Goal: Information Seeking & Learning: Learn about a topic

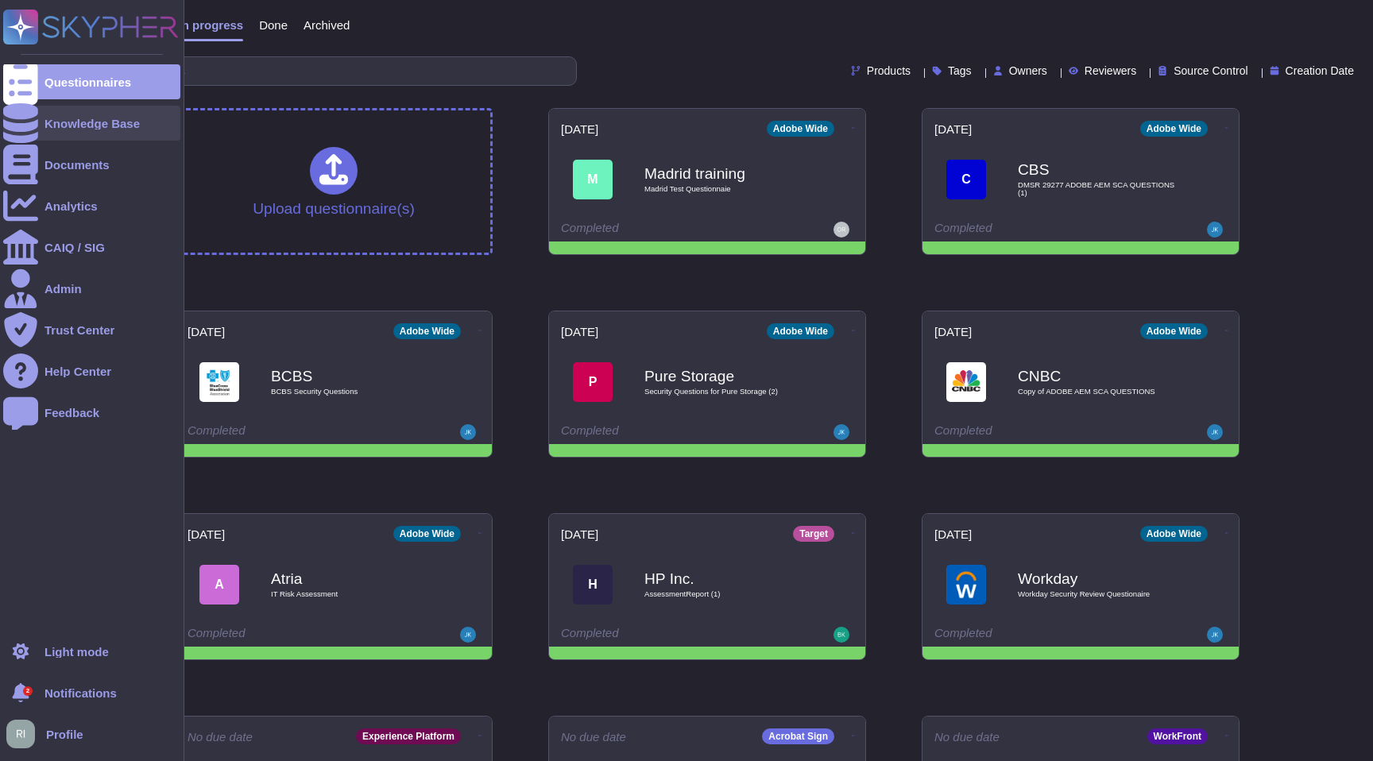
click at [103, 130] on div "Knowledge Base" at bounding box center [91, 123] width 177 height 35
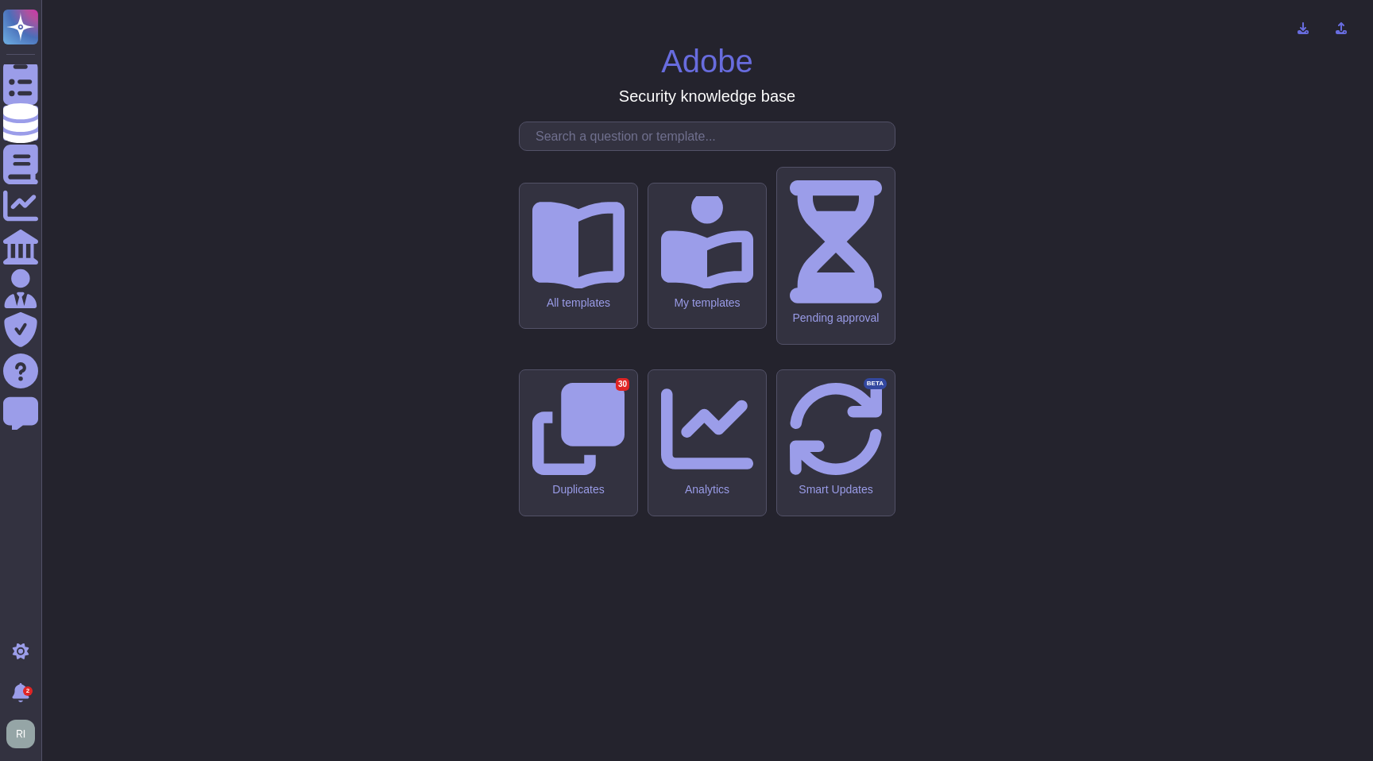
click at [674, 150] on input "text" at bounding box center [711, 136] width 367 height 28
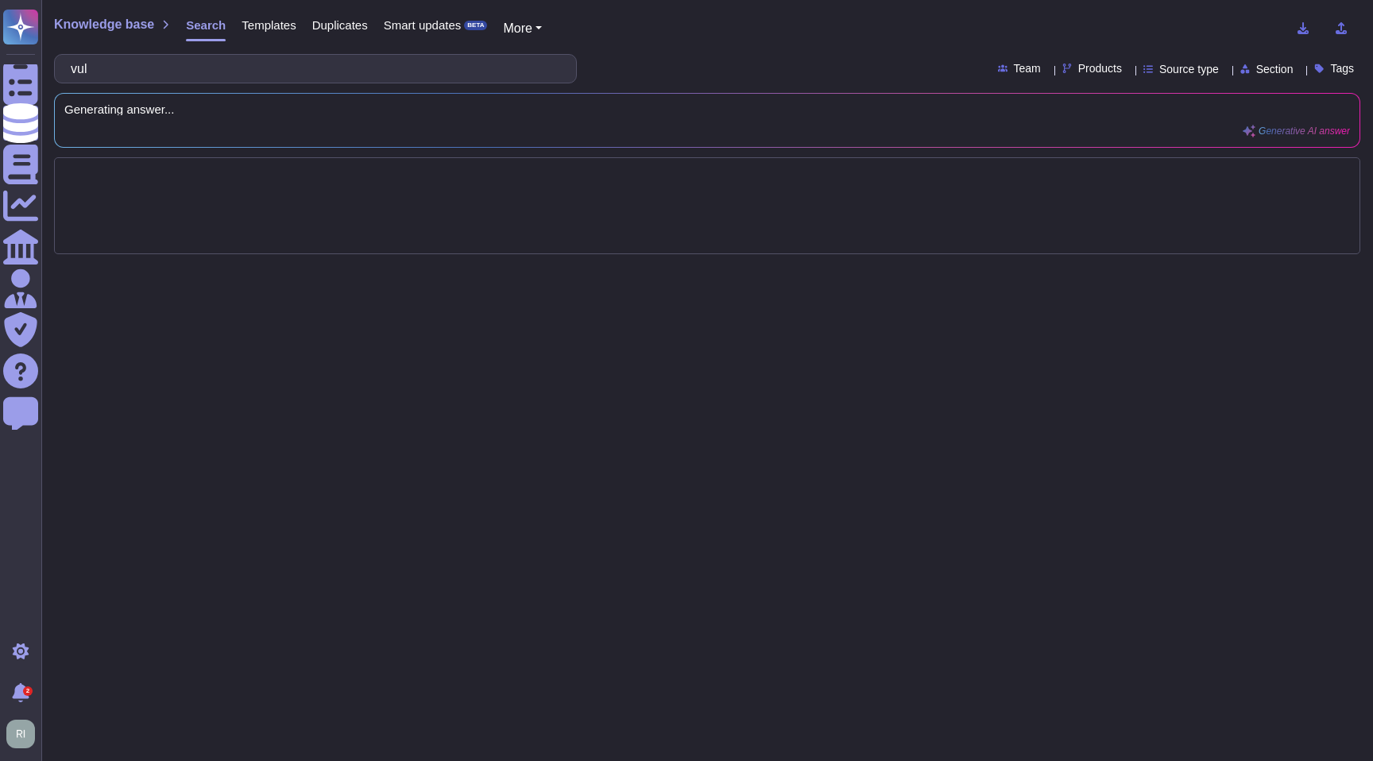
type input "vul"
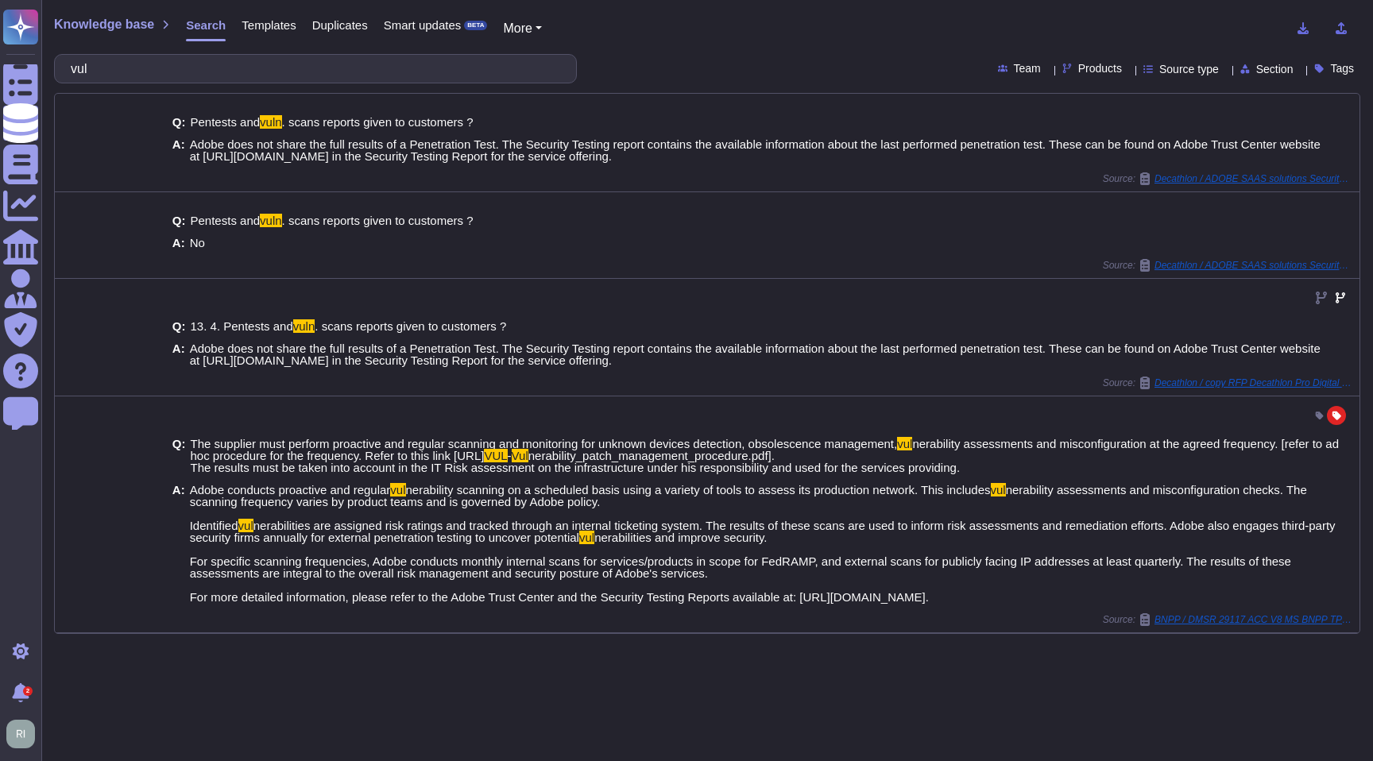
click at [285, 19] on span "Templates" at bounding box center [269, 25] width 54 height 12
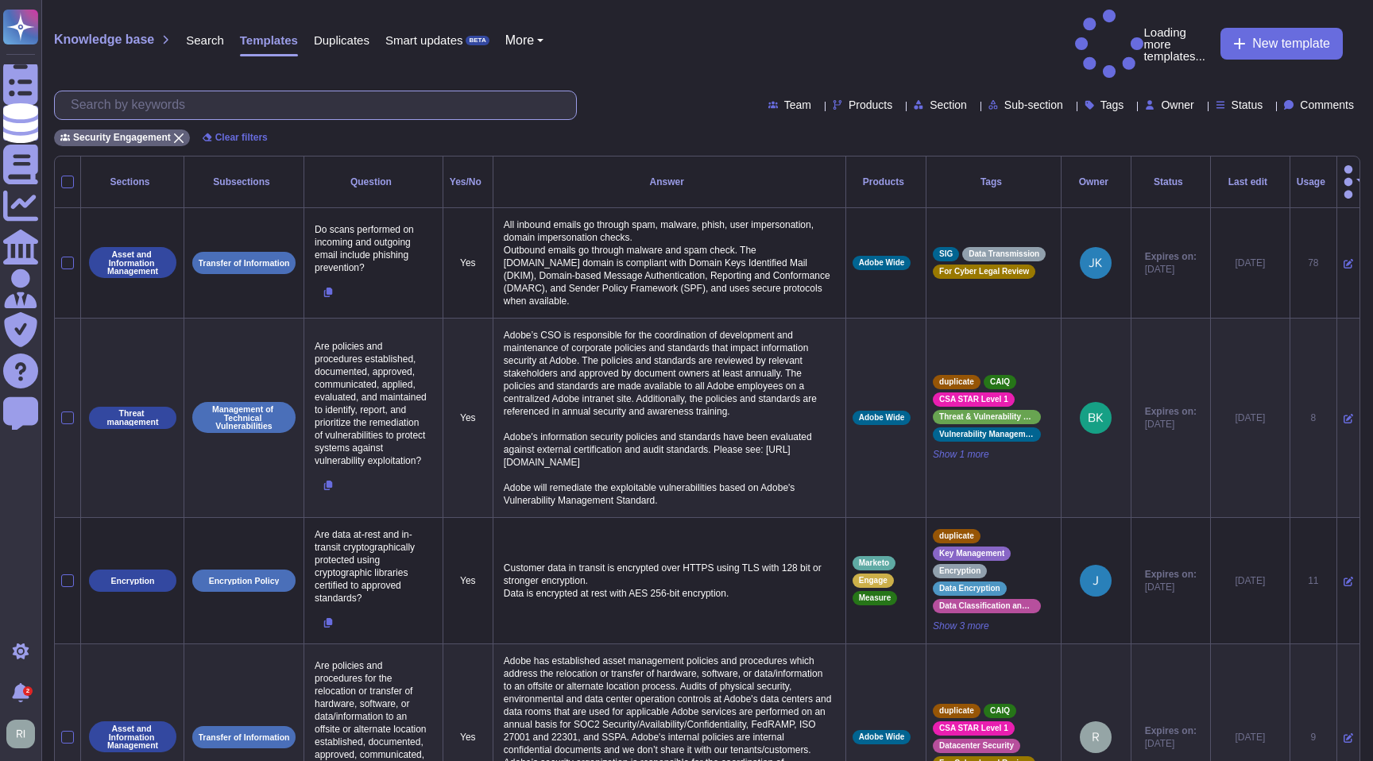
click at [307, 91] on input "text" at bounding box center [319, 105] width 513 height 28
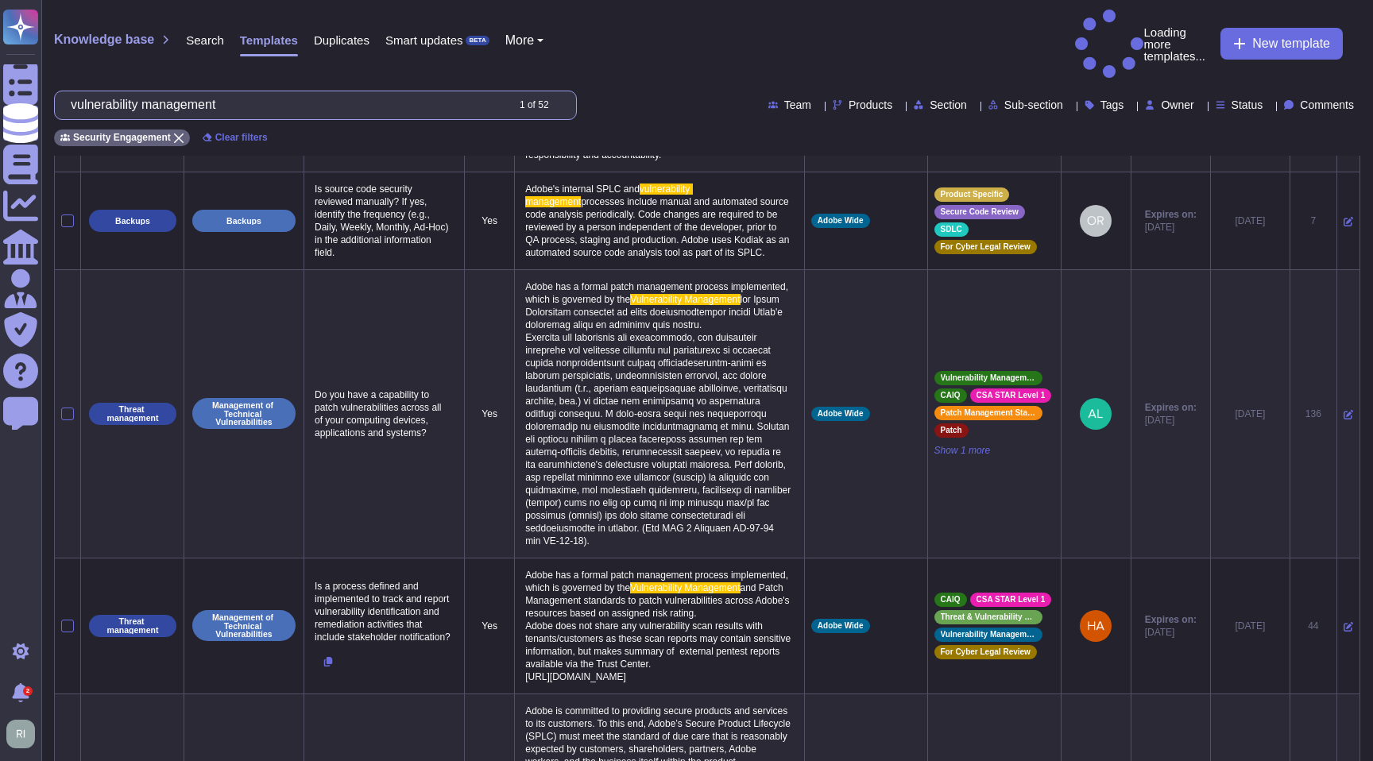
scroll to position [881, 0]
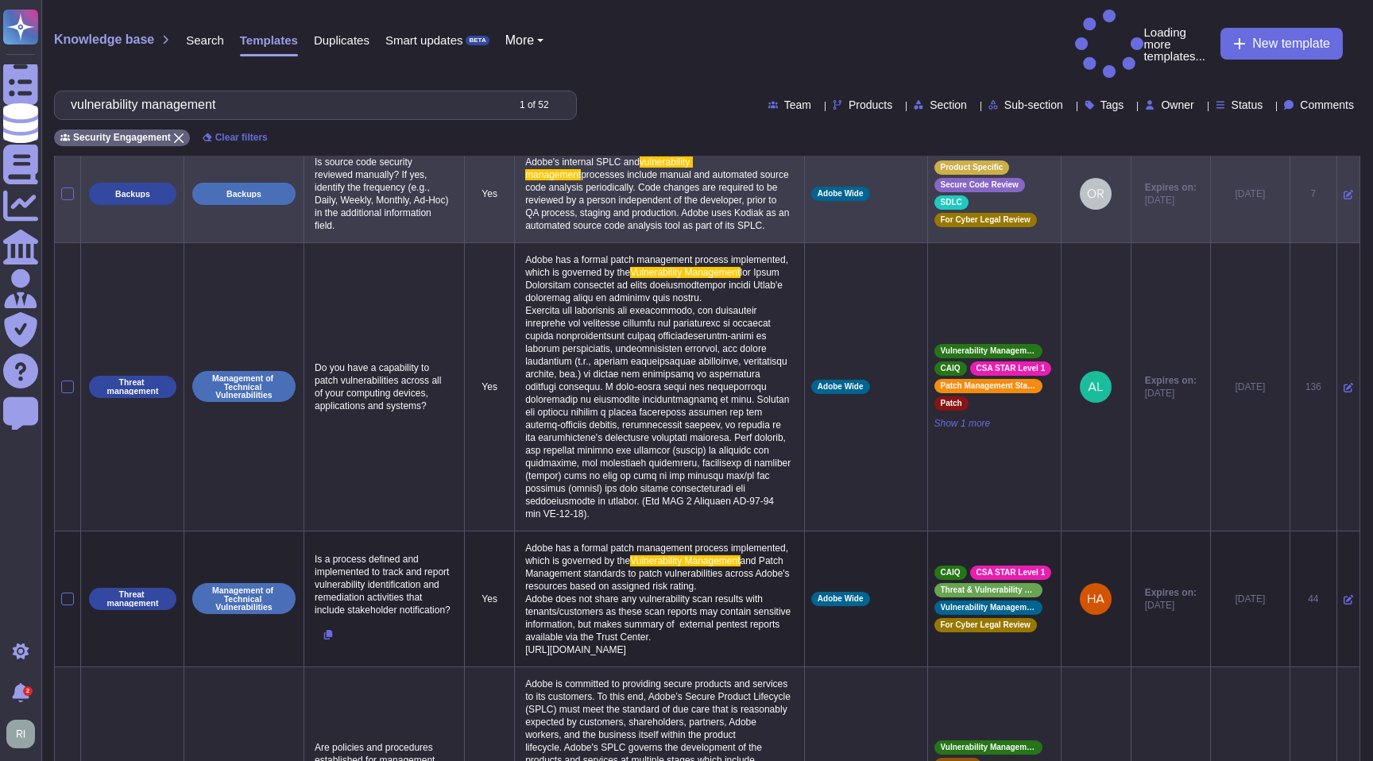
type input "vulnerability management"
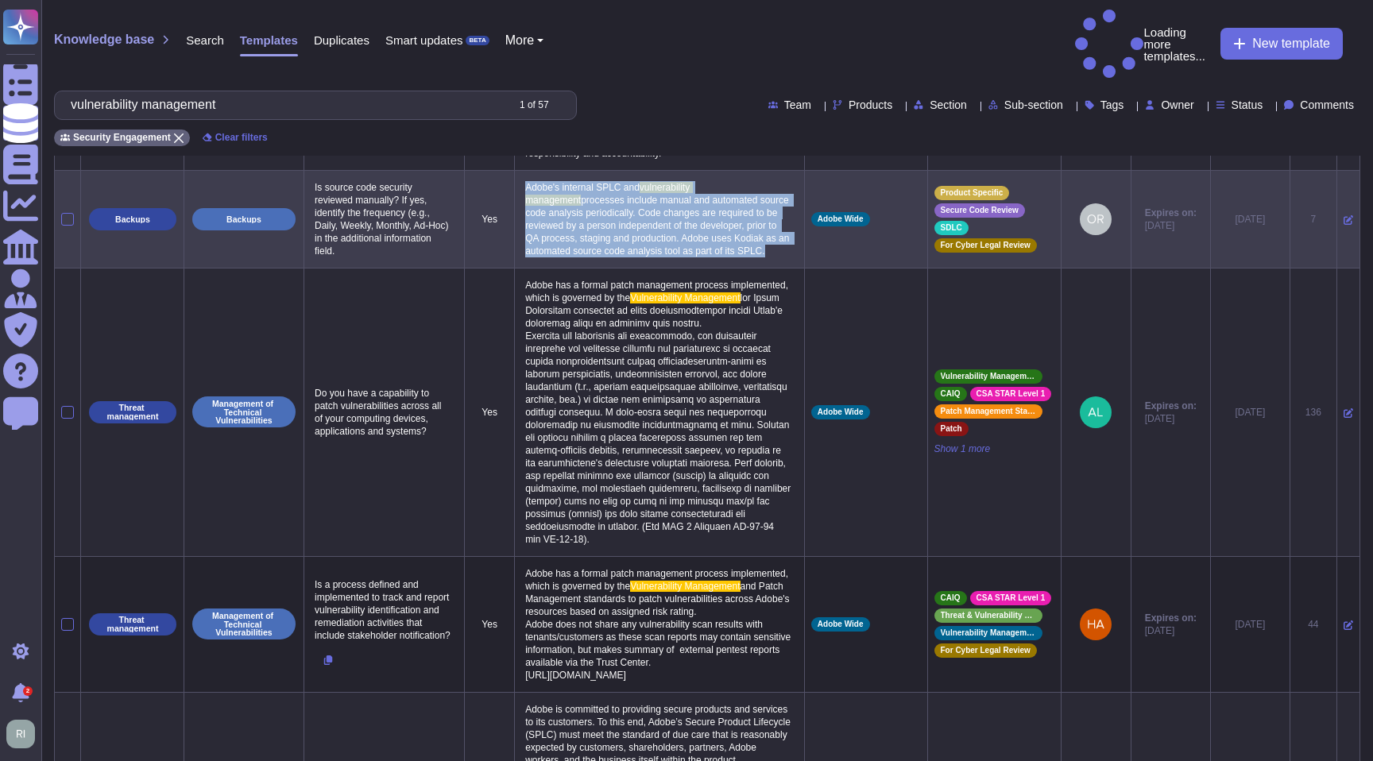
drag, startPoint x: 555, startPoint y: 275, endPoint x: 492, endPoint y: 204, distance: 94.5
click at [492, 204] on tbody "Threat management Management of Technical Vulnerabilities Are policies and proc…" at bounding box center [707, 559] width 1305 height 2414
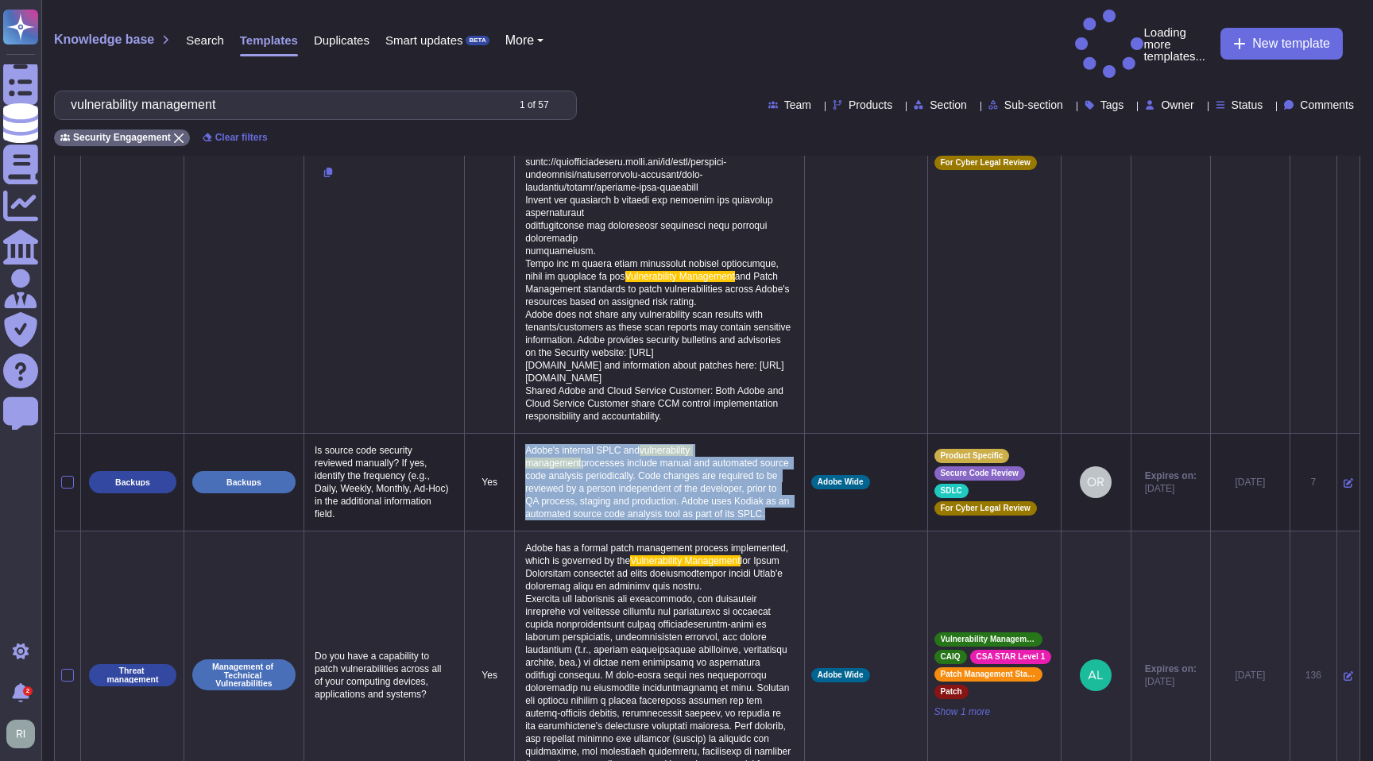
scroll to position [643, 0]
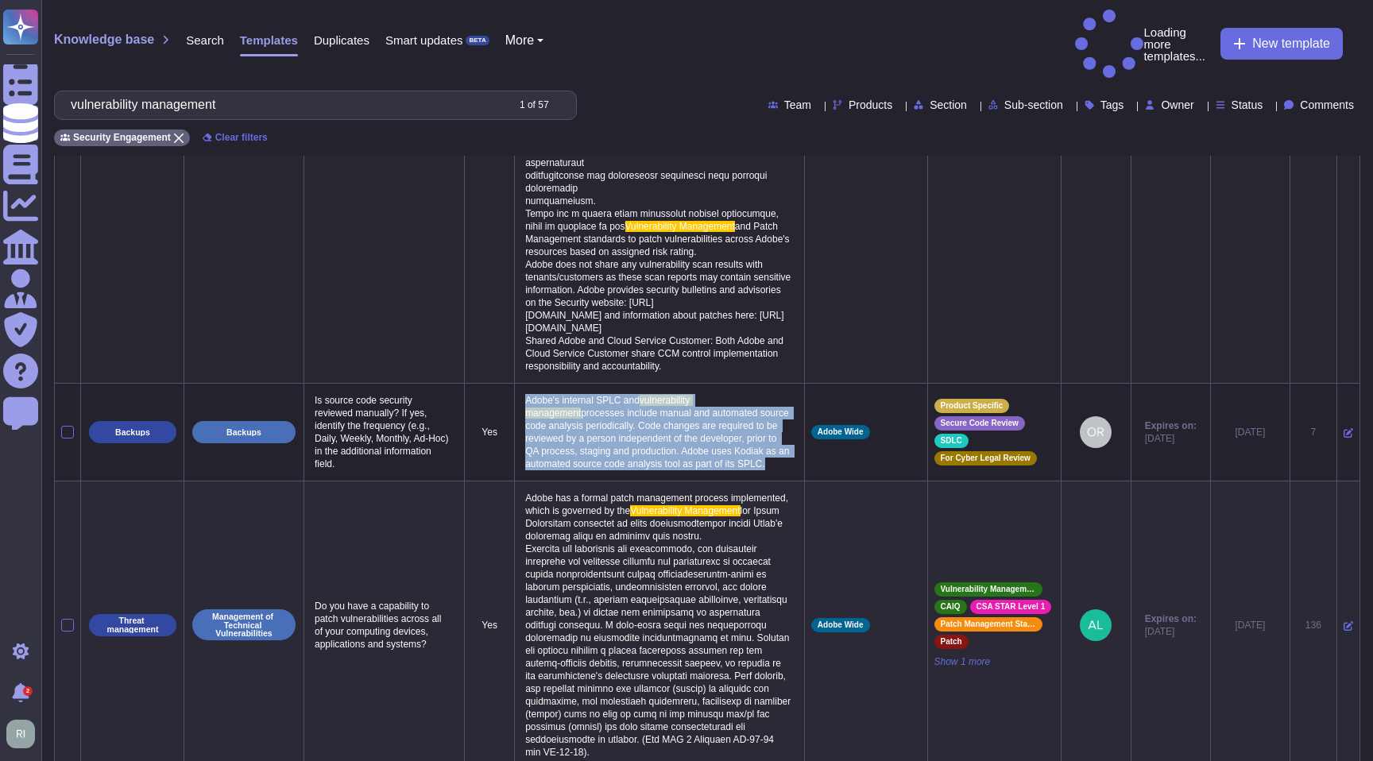
click at [597, 470] on span "processes include manual and automated source code analysis periodically. Code …" at bounding box center [658, 439] width 267 height 62
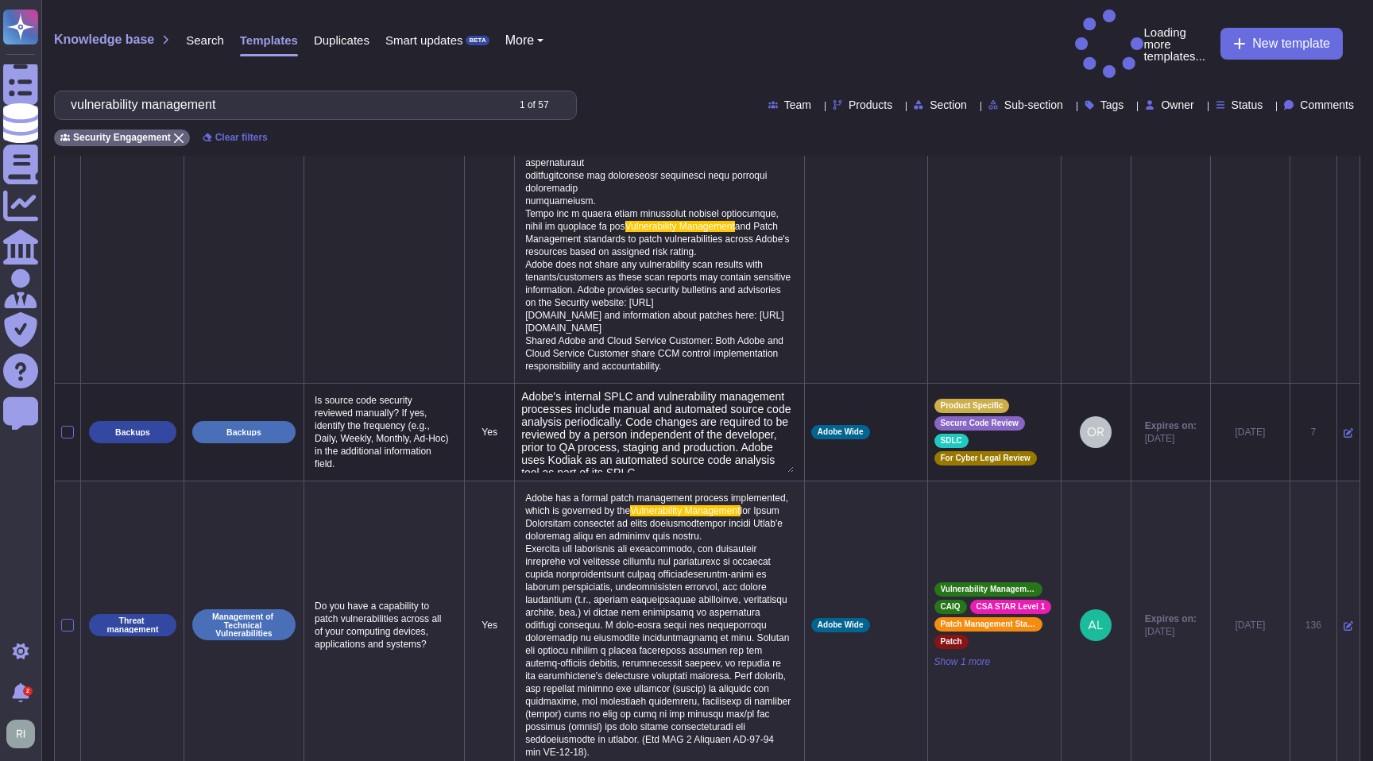
type textarea "Adobe's internal SPLC and vulnerability management processes include manual and…"
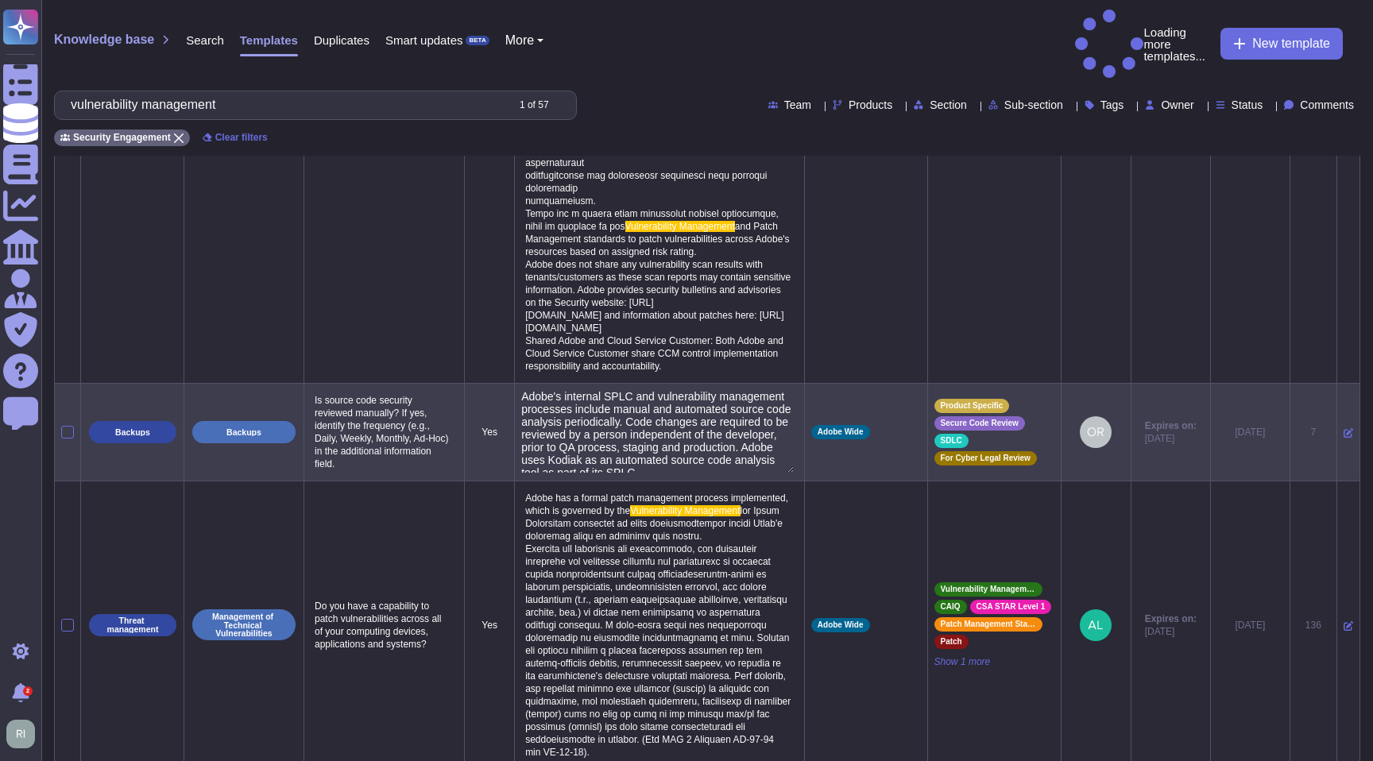
scroll to position [19, 0]
drag, startPoint x: 495, startPoint y: 434, endPoint x: 723, endPoint y: 517, distance: 242.8
click at [723, 474] on div "Adobe's internal SPLC and vulnerability management processes include manual and…" at bounding box center [659, 432] width 276 height 84
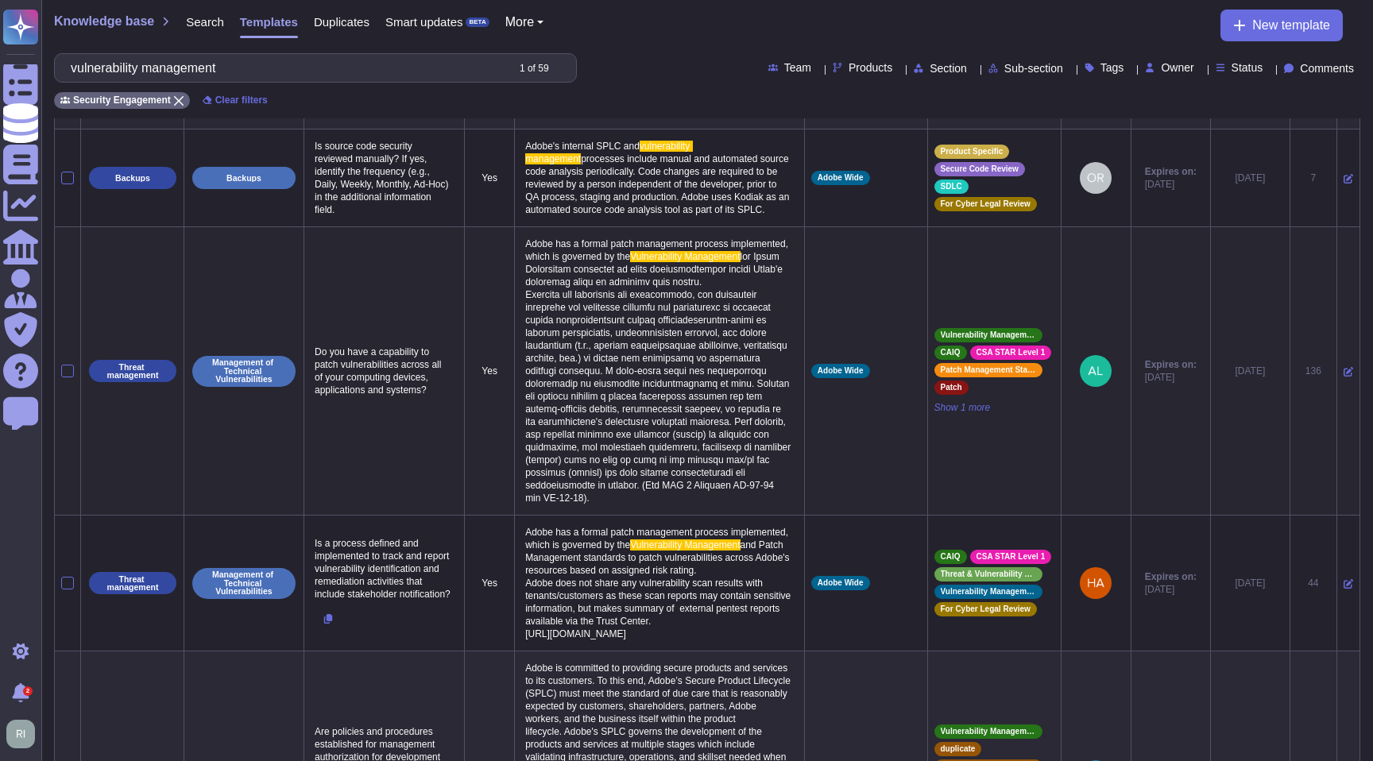
scroll to position [865, 0]
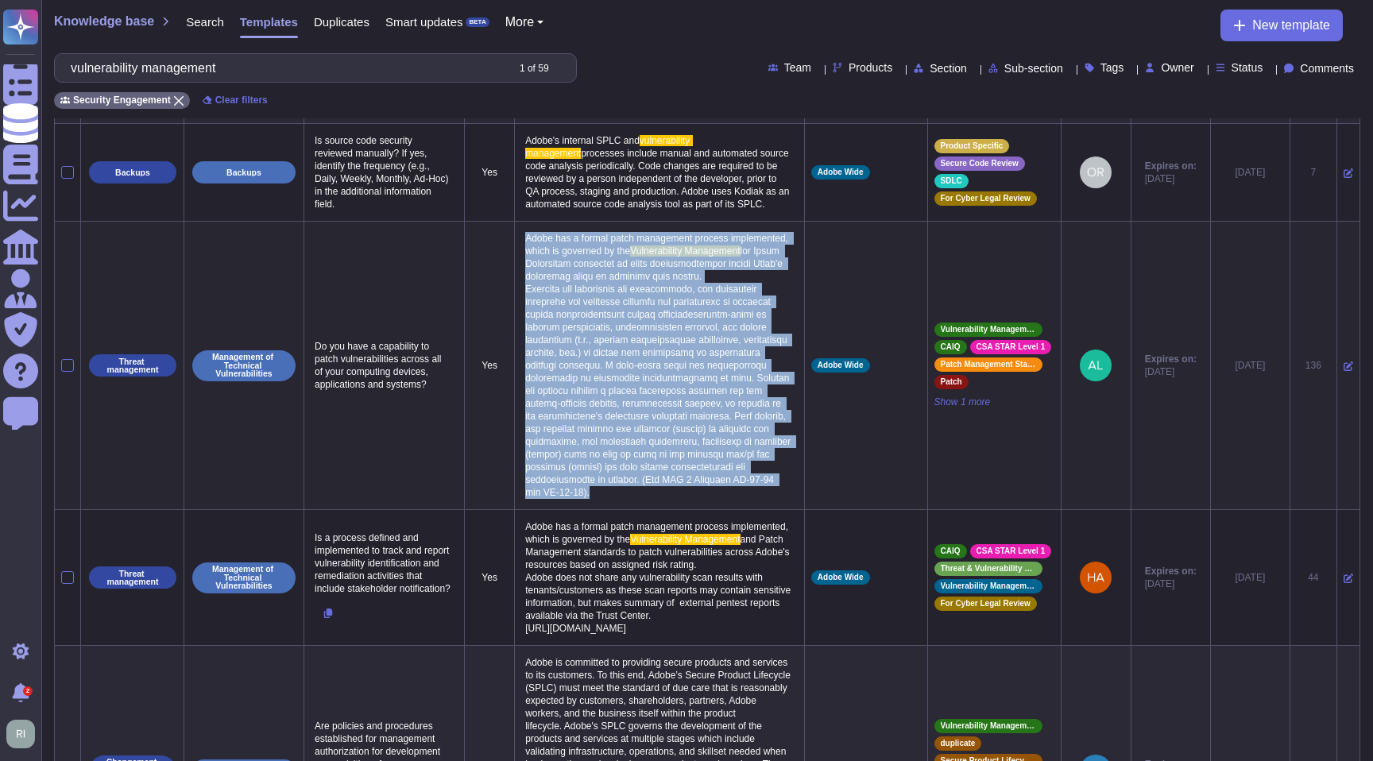
drag, startPoint x: 668, startPoint y: 617, endPoint x: 493, endPoint y: 335, distance: 331.1
click at [521, 335] on p "Adobe has a formal patch management process implemented, which is governed by t…" at bounding box center [659, 365] width 276 height 275
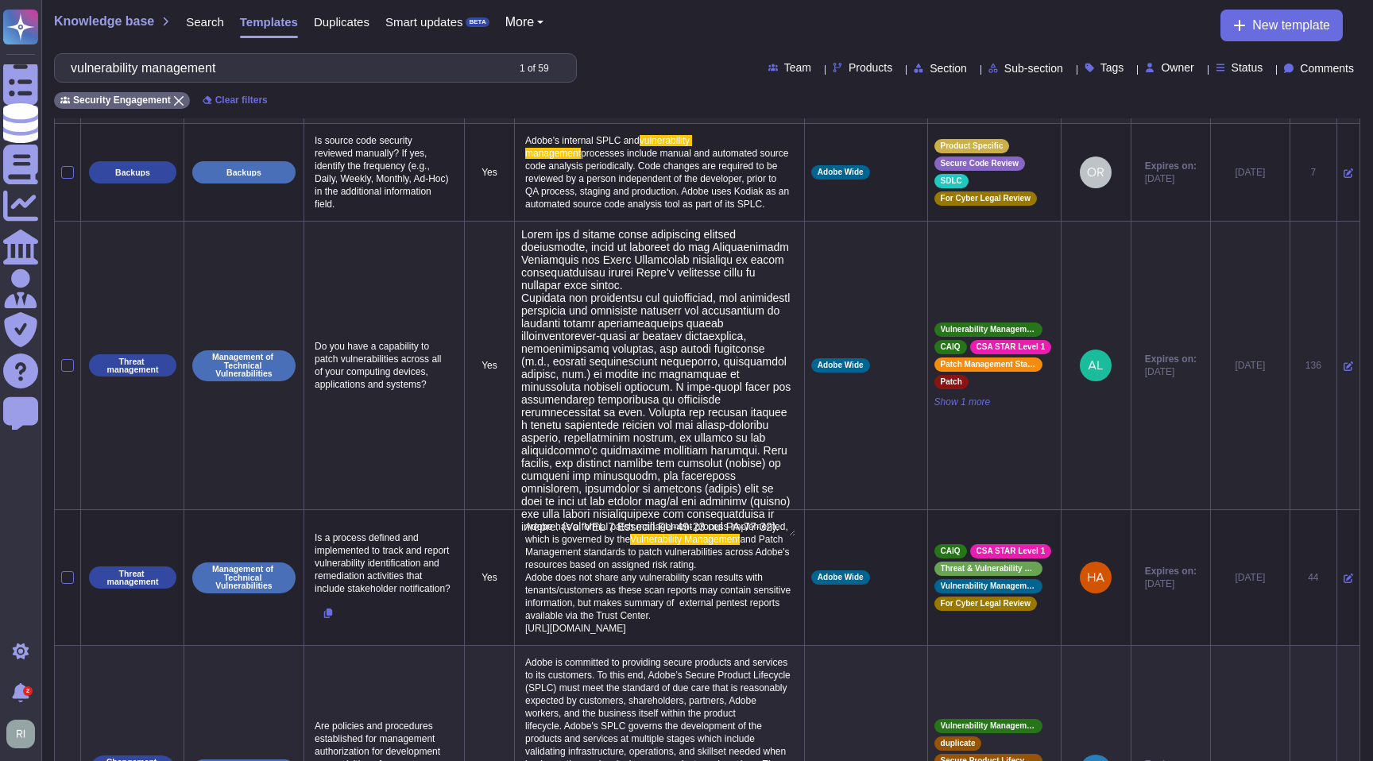
type textarea "Adobe has a formal patch management process implemented, which is governed by t…"
drag, startPoint x: 493, startPoint y: 335, endPoint x: 706, endPoint y: 544, distance: 298.3
click at [706, 536] on textarea at bounding box center [658, 382] width 274 height 308
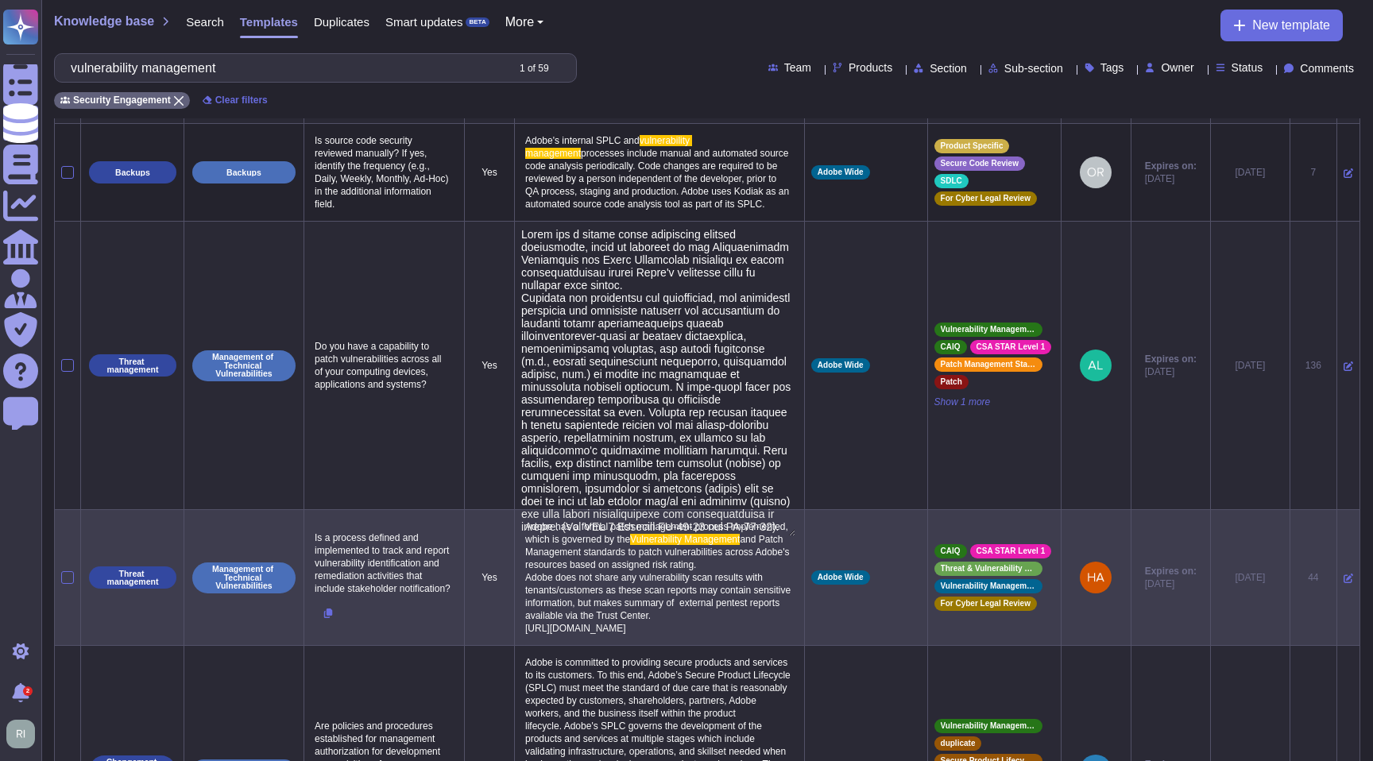
scroll to position [10, 0]
drag, startPoint x: 496, startPoint y: 327, endPoint x: 787, endPoint y: 639, distance: 426.1
click at [787, 640] on tbody "Threat management Management of Technical Vulnerabilities Are policies and proc…" at bounding box center [707, 513] width 1305 height 2414
